Goal: Transaction & Acquisition: Purchase product/service

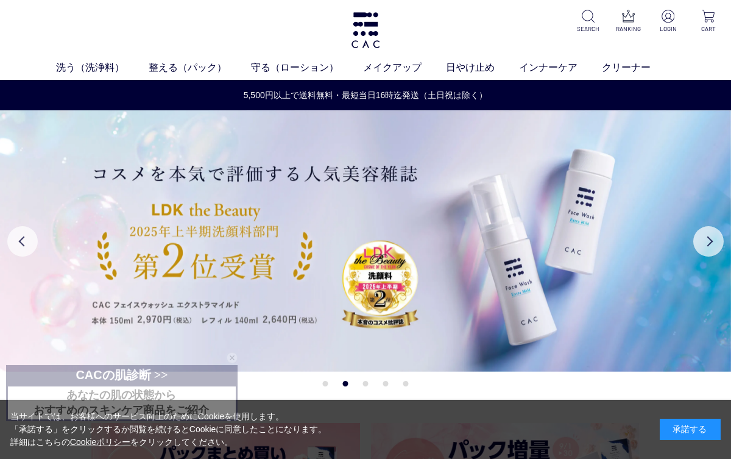
click at [673, 16] on img at bounding box center [668, 16] width 13 height 13
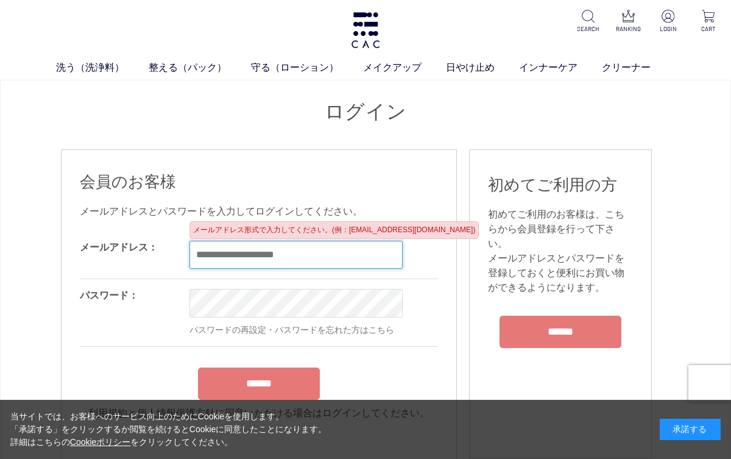
click at [234, 249] on input "email" at bounding box center [296, 255] width 213 height 28
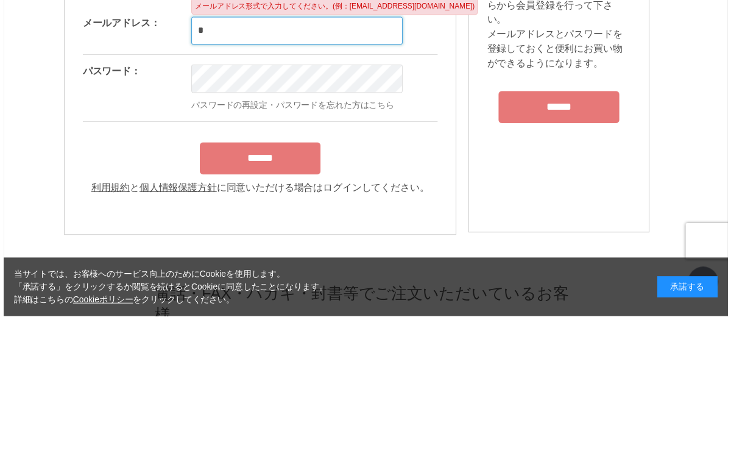
scroll to position [144, 0]
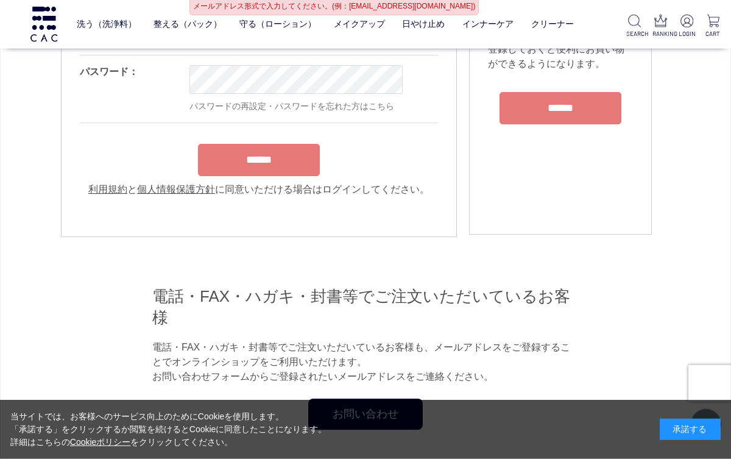
type input "**********"
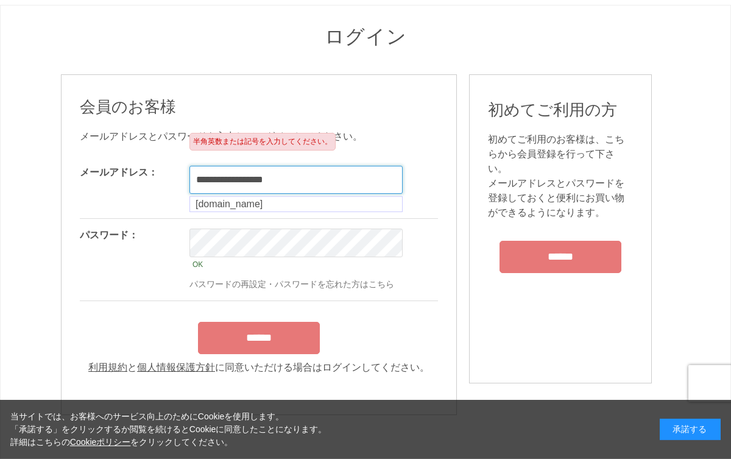
scroll to position [71, 0]
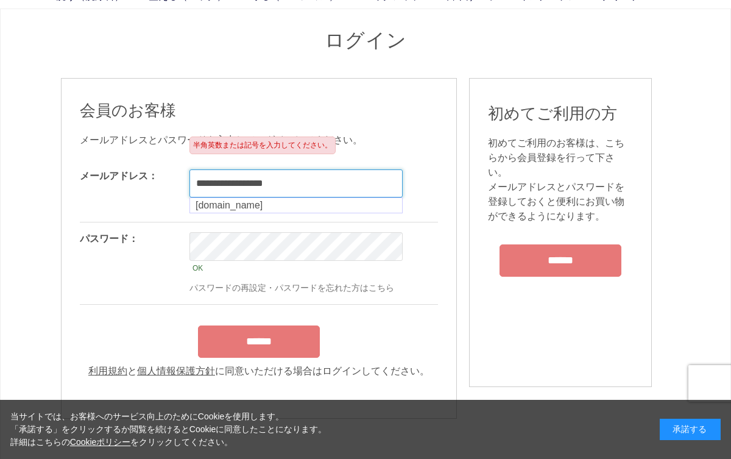
click at [343, 184] on input "**********" at bounding box center [296, 183] width 213 height 28
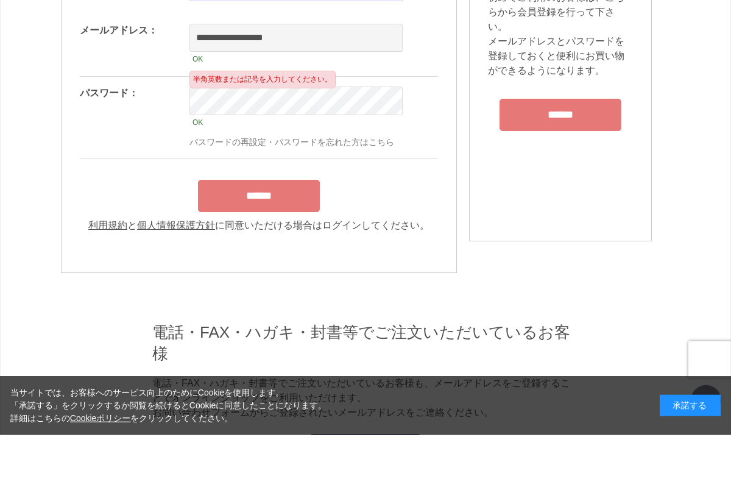
click at [272, 246] on input "******" at bounding box center [259, 262] width 122 height 32
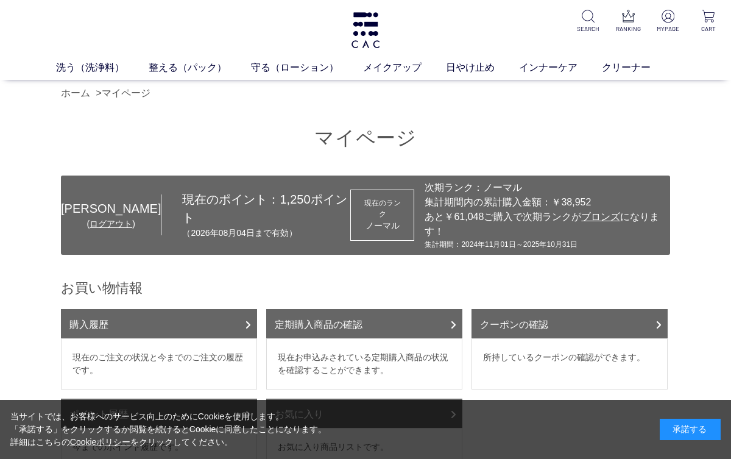
click at [74, 95] on link "ホーム" at bounding box center [75, 93] width 29 height 10
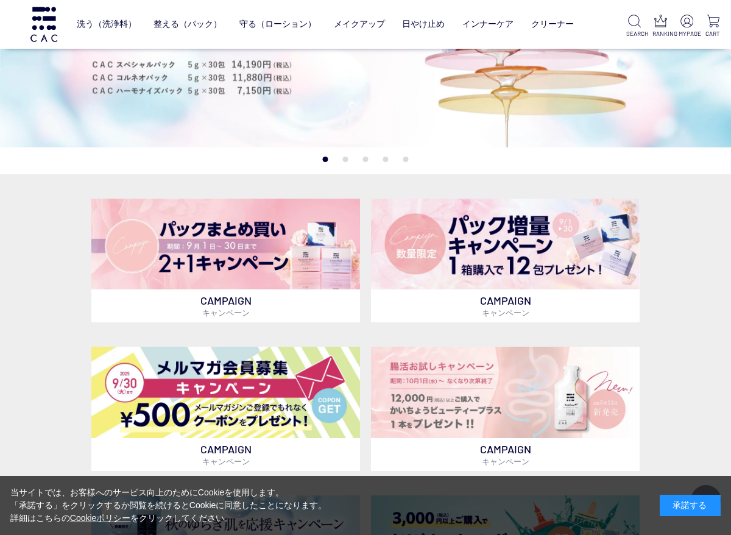
scroll to position [147, 0]
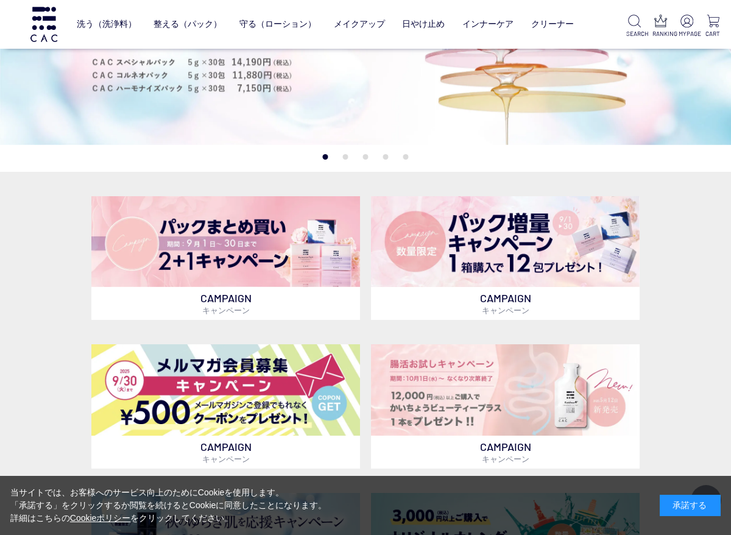
click at [492, 249] on img at bounding box center [505, 241] width 269 height 91
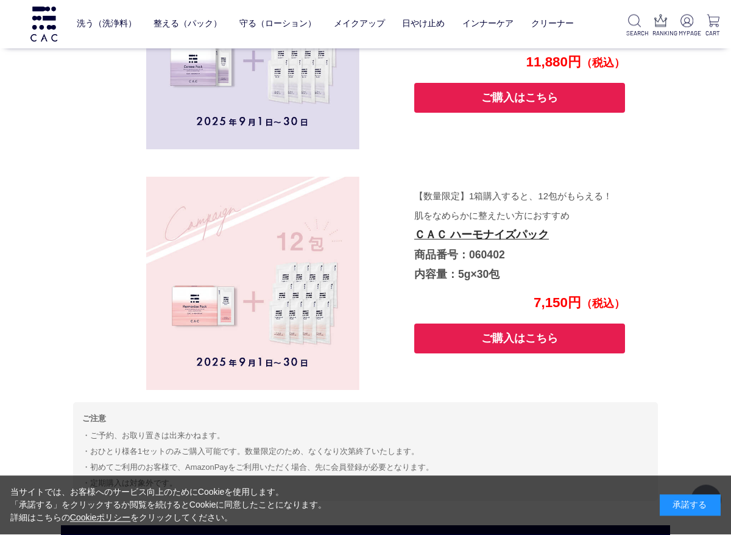
scroll to position [2354, 0]
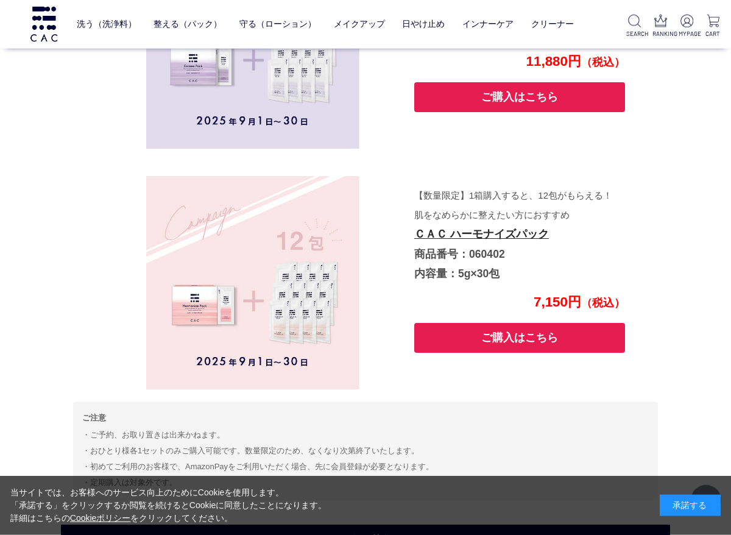
click at [525, 327] on button "ご購入はこちら" at bounding box center [519, 338] width 211 height 30
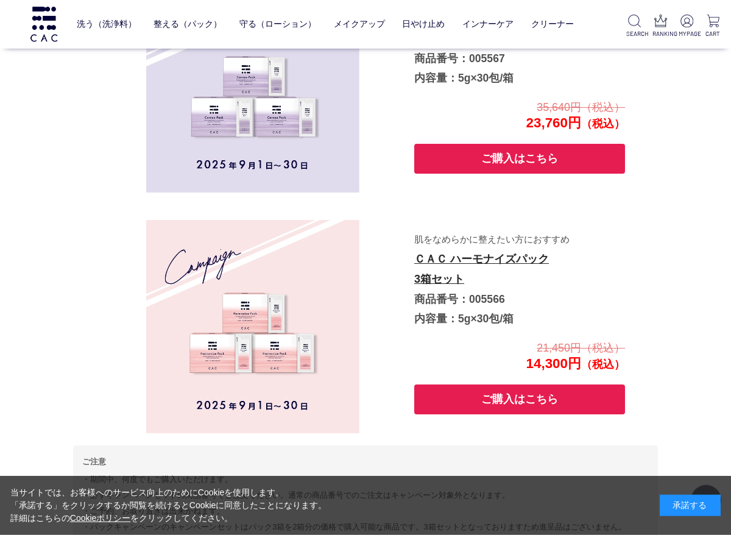
scroll to position [909, 0]
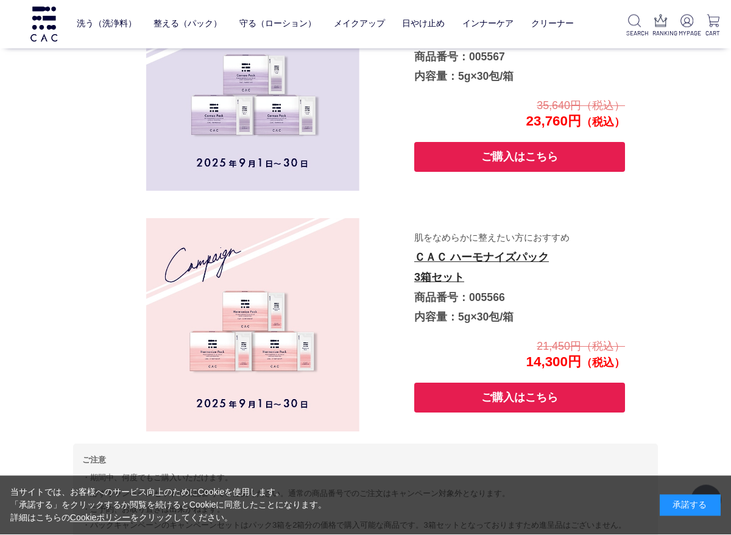
click at [460, 388] on button "ご購入はこちら" at bounding box center [519, 398] width 211 height 30
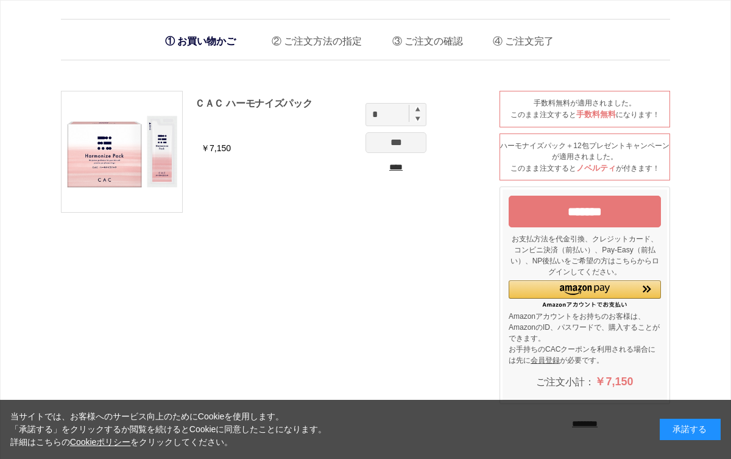
click at [422, 99] on div "ＣＡＣ ハーモナイズパック" at bounding box center [314, 114] width 238 height 37
click at [420, 110] on img at bounding box center [418, 109] width 5 height 5
type input "*"
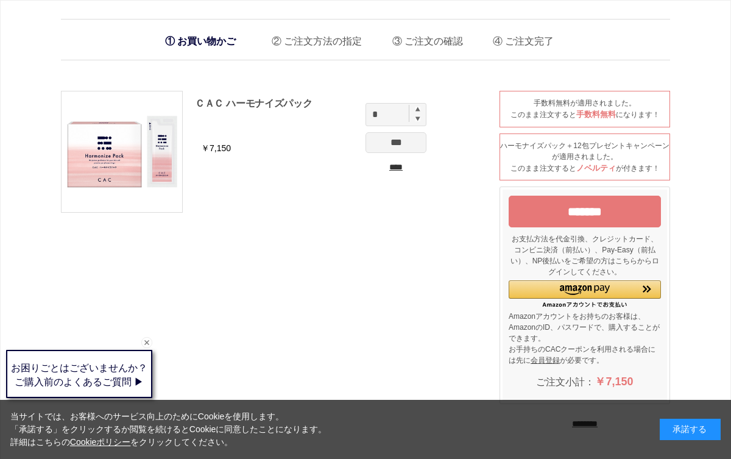
click at [400, 144] on input "***" at bounding box center [396, 142] width 61 height 21
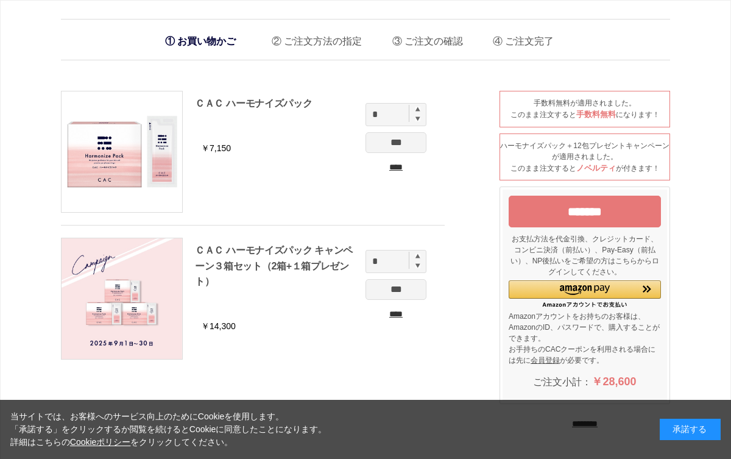
click at [395, 173] on input "****" at bounding box center [396, 167] width 61 height 13
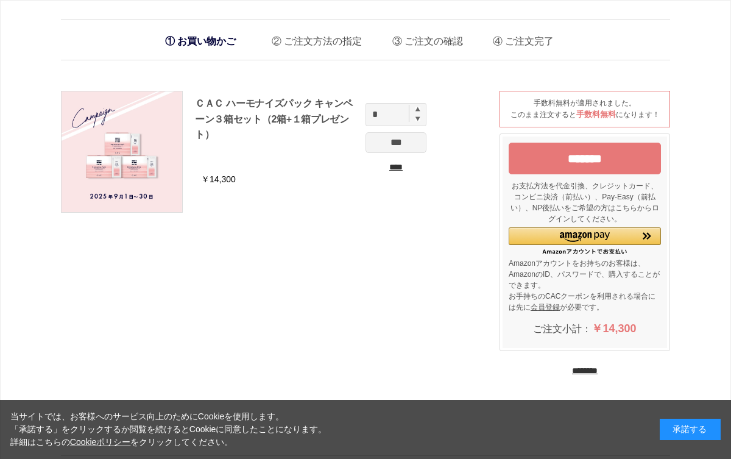
click at [121, 145] on img at bounding box center [122, 151] width 121 height 121
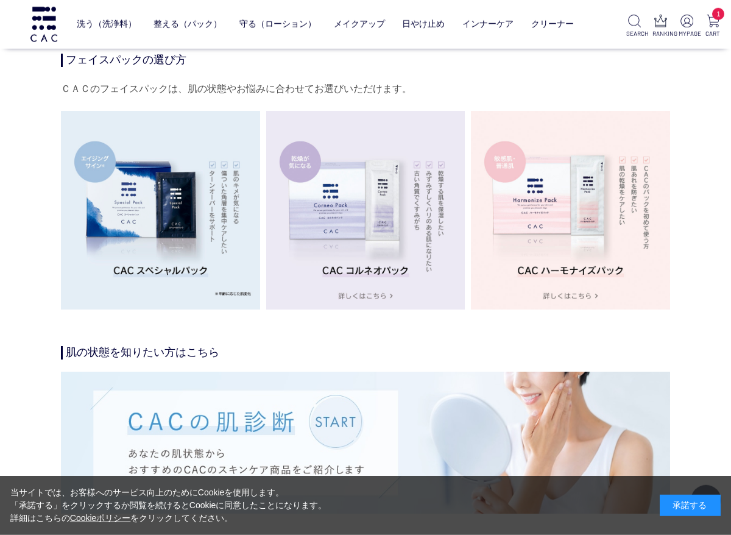
scroll to position [2060, 0]
click at [590, 223] on img at bounding box center [570, 209] width 199 height 199
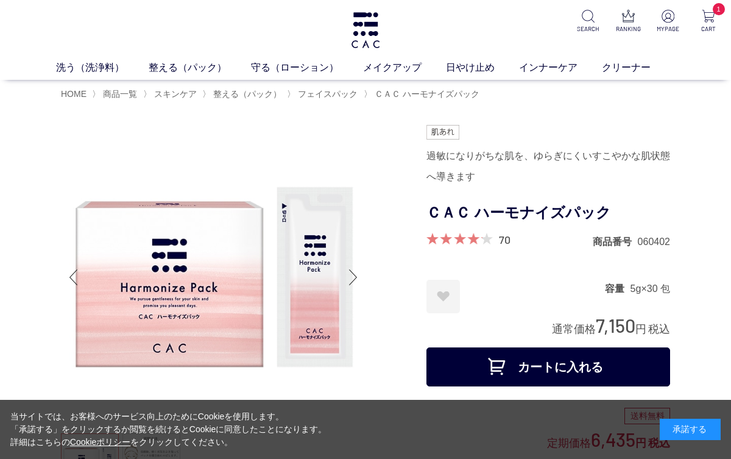
click at [271, 62] on link "守る（ローション）" at bounding box center [307, 67] width 112 height 15
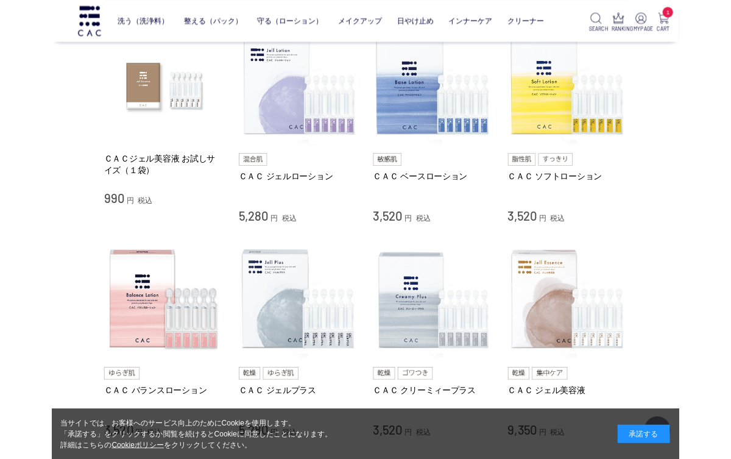
scroll to position [266, 0]
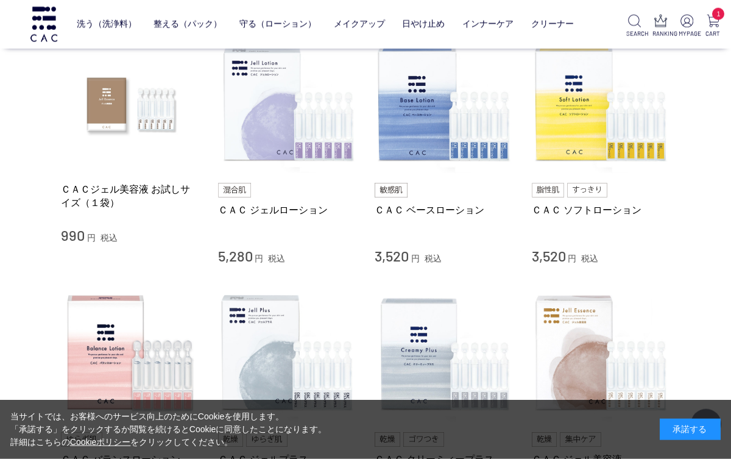
click at [594, 125] on img at bounding box center [601, 104] width 139 height 139
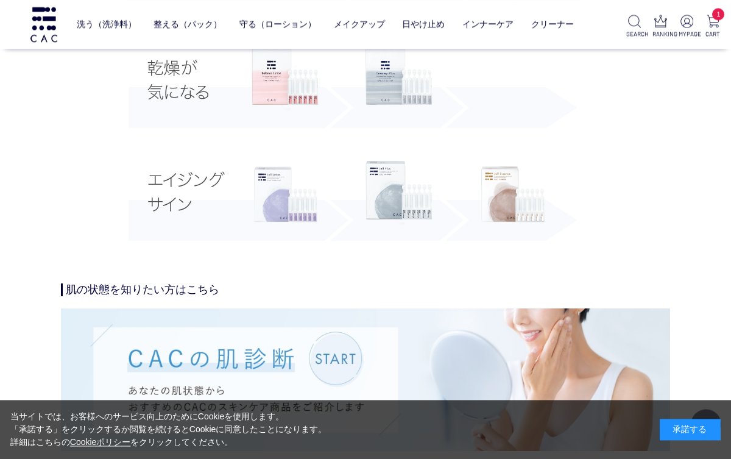
scroll to position [2449, 0]
click at [269, 198] on img at bounding box center [285, 194] width 67 height 67
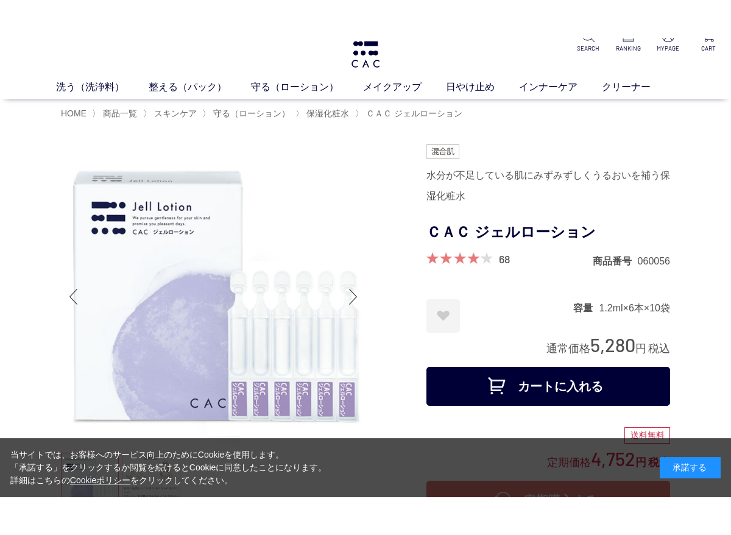
scroll to position [19, 0]
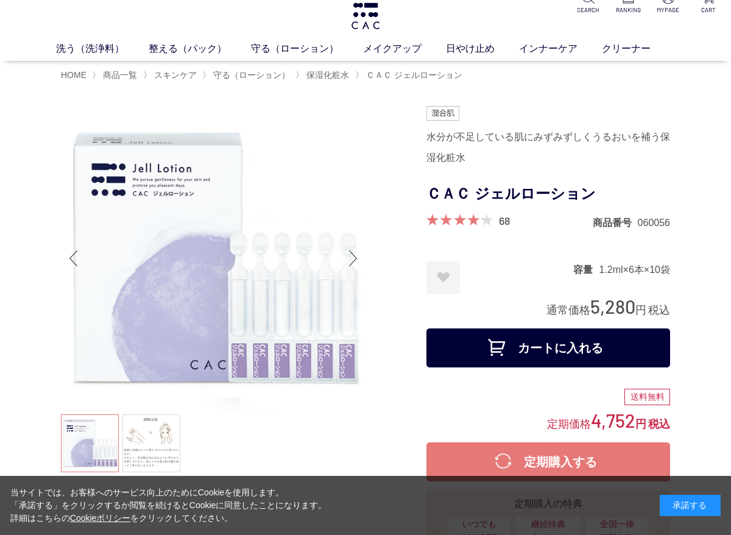
click at [551, 346] on button "カートに入れる" at bounding box center [549, 347] width 244 height 39
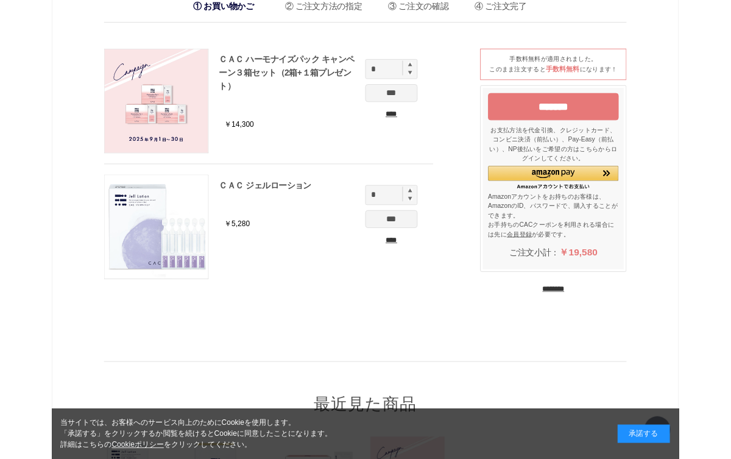
scroll to position [19, 0]
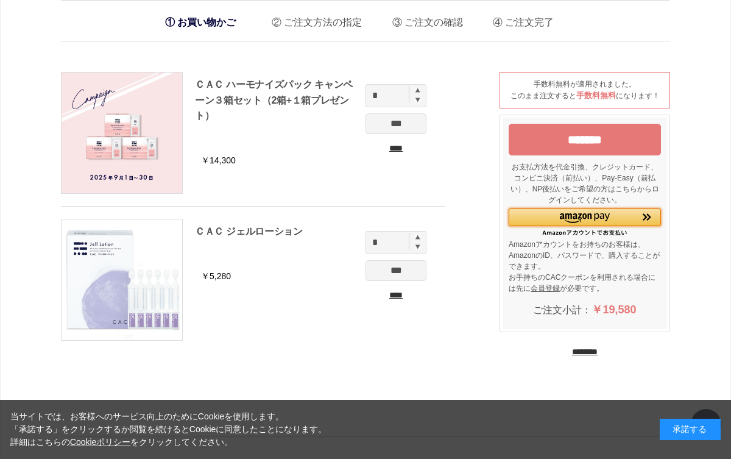
click at [608, 216] on img "Amazon Pay - Amazonアカウントをお使いください" at bounding box center [584, 218] width 49 height 10
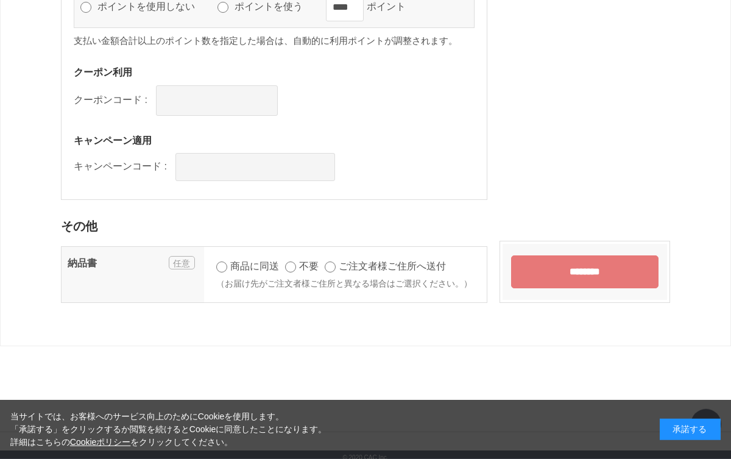
scroll to position [1053, 0]
click at [577, 274] on input "********" at bounding box center [584, 271] width 147 height 33
